Goal: Go to known website: Access a specific website the user already knows

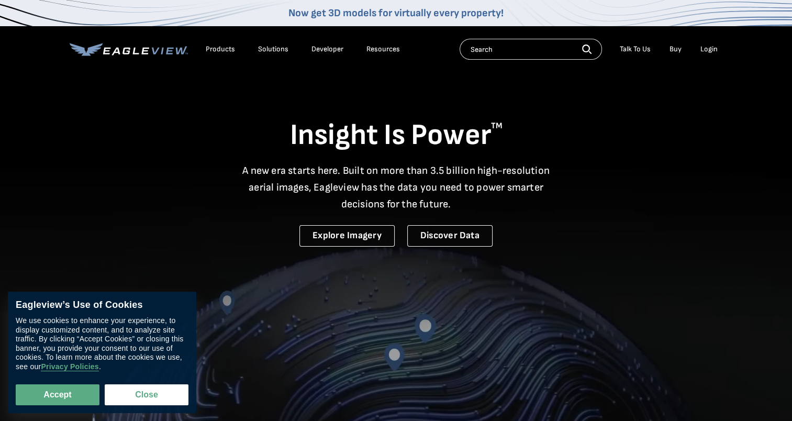
click at [710, 46] on div "Login" at bounding box center [708, 48] width 17 height 9
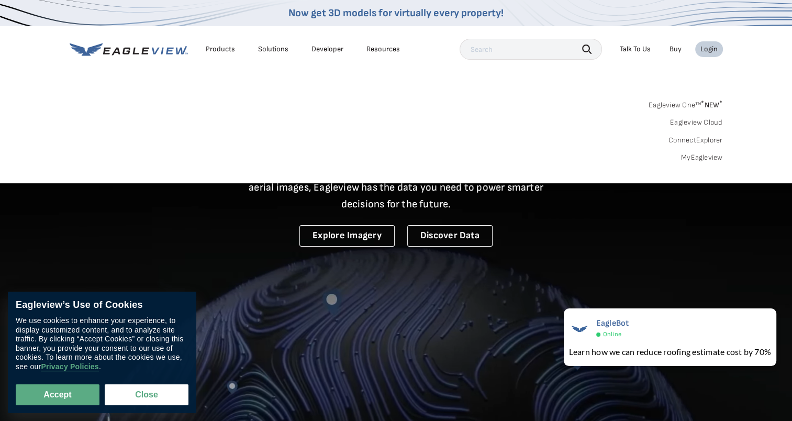
click at [710, 46] on div "Login" at bounding box center [708, 48] width 17 height 9
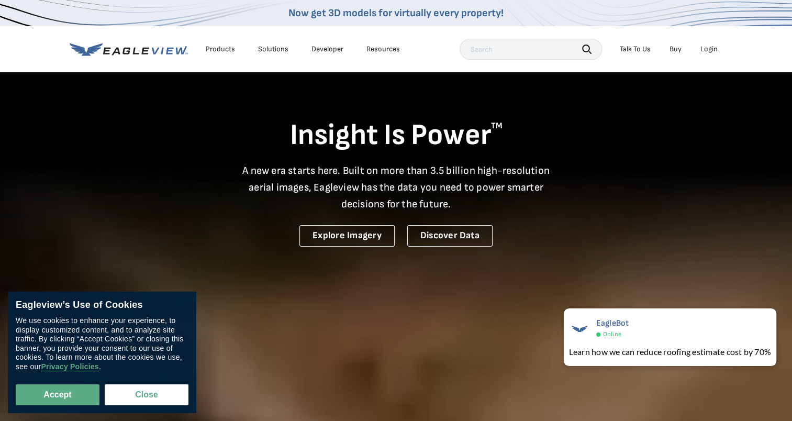
click at [709, 51] on div "Login" at bounding box center [708, 48] width 17 height 9
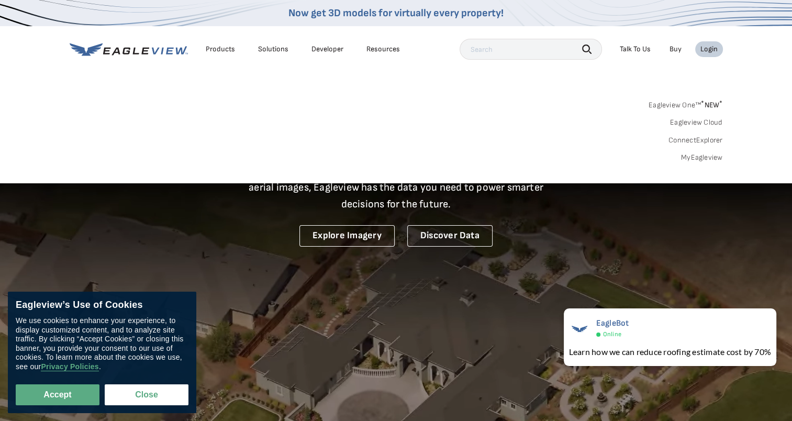
click at [700, 158] on link "MyEagleview" at bounding box center [702, 157] width 42 height 9
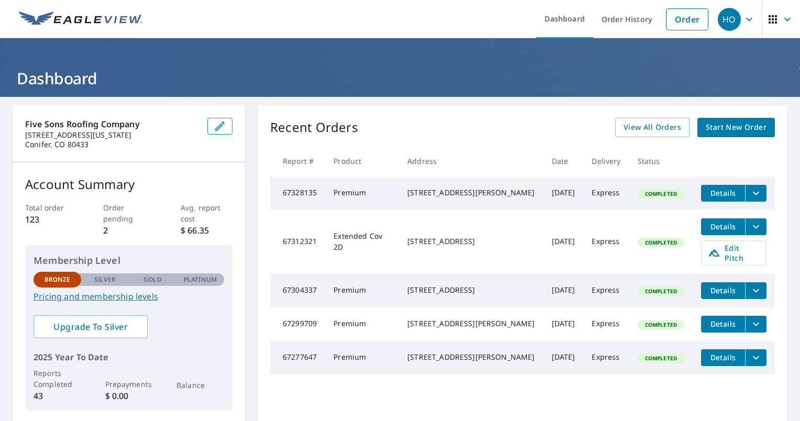
click at [750, 195] on icon "filesDropdownBtn-67328135" at bounding box center [756, 193] width 13 height 13
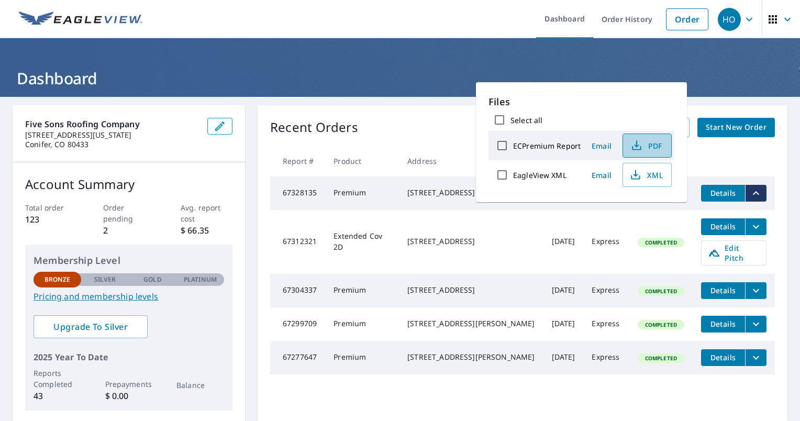
click at [636, 143] on icon "button" at bounding box center [636, 145] width 13 height 13
